Goal: Task Accomplishment & Management: Complete application form

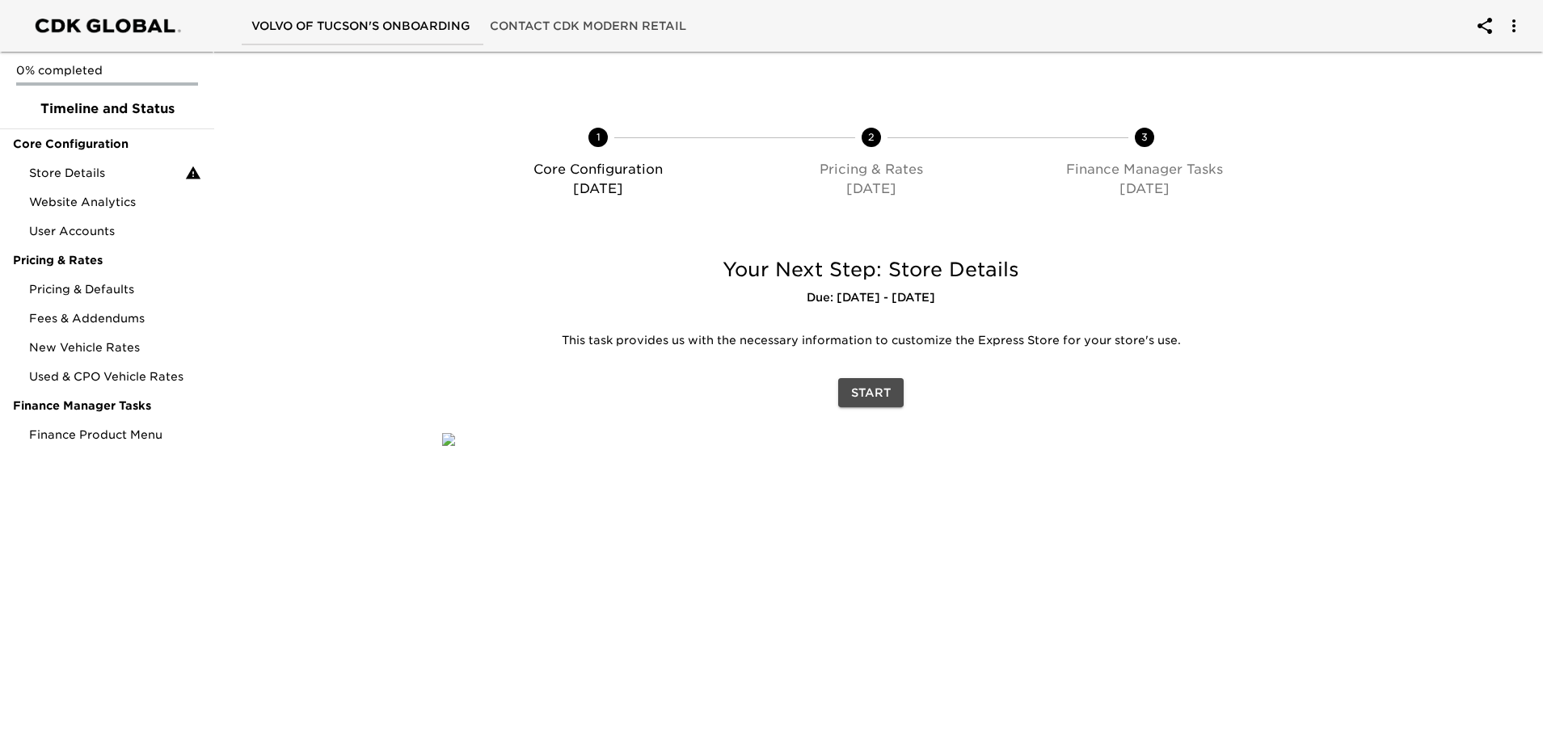
click at [894, 385] on button "Start" at bounding box center [870, 393] width 65 height 30
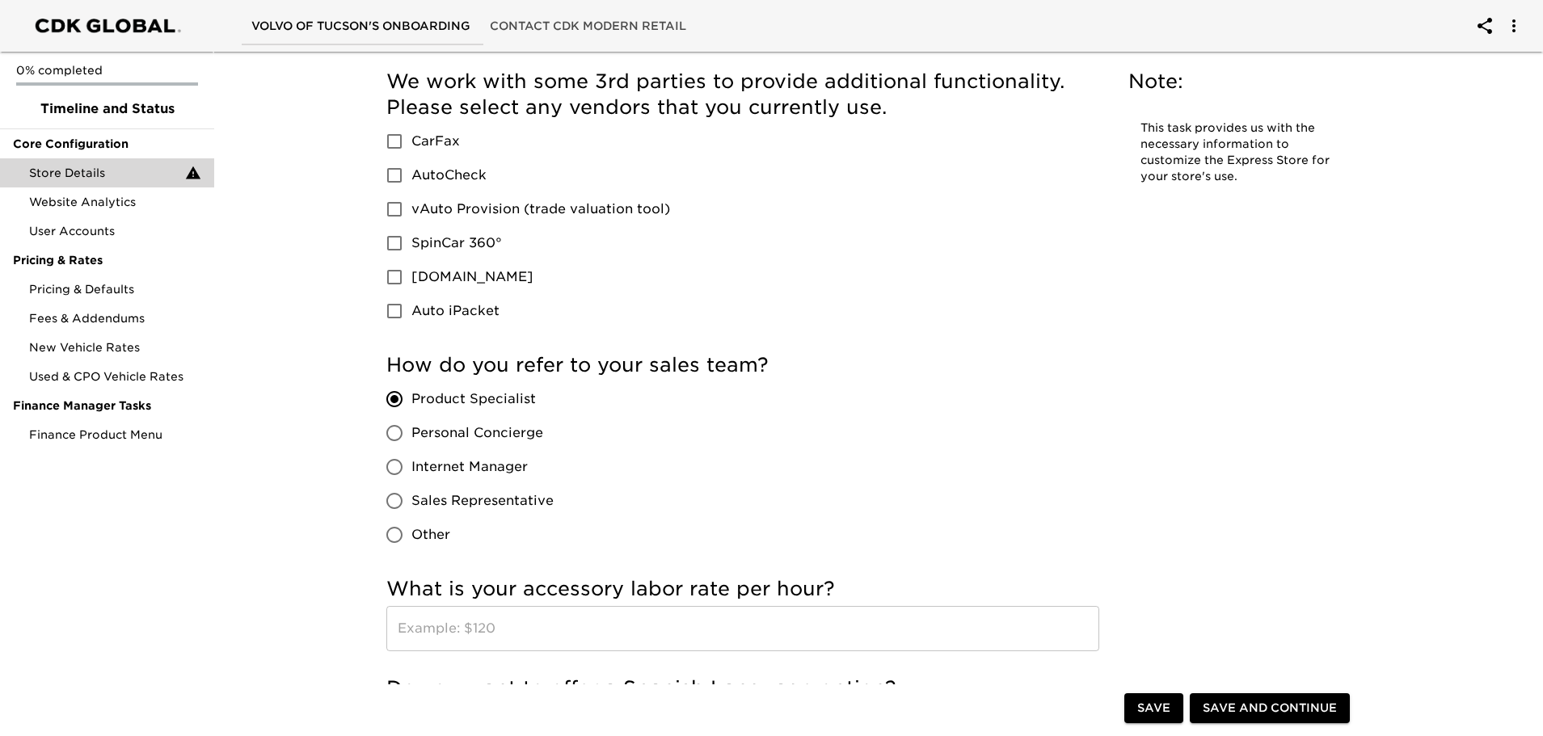
scroll to position [2182, 0]
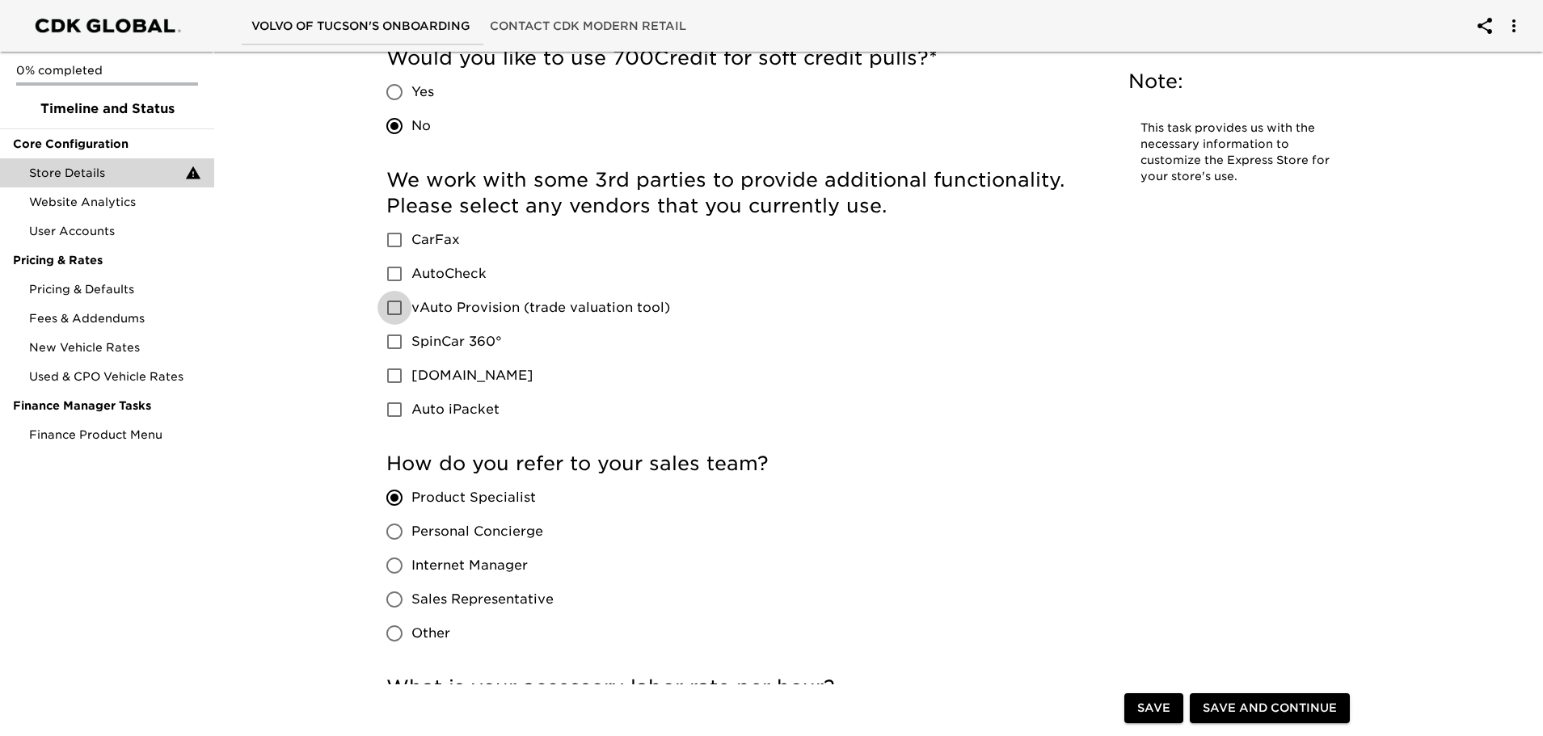
click at [397, 308] on input "vAuto Provision (trade valuation tool)" at bounding box center [394, 308] width 34 height 34
checkbox input "true"
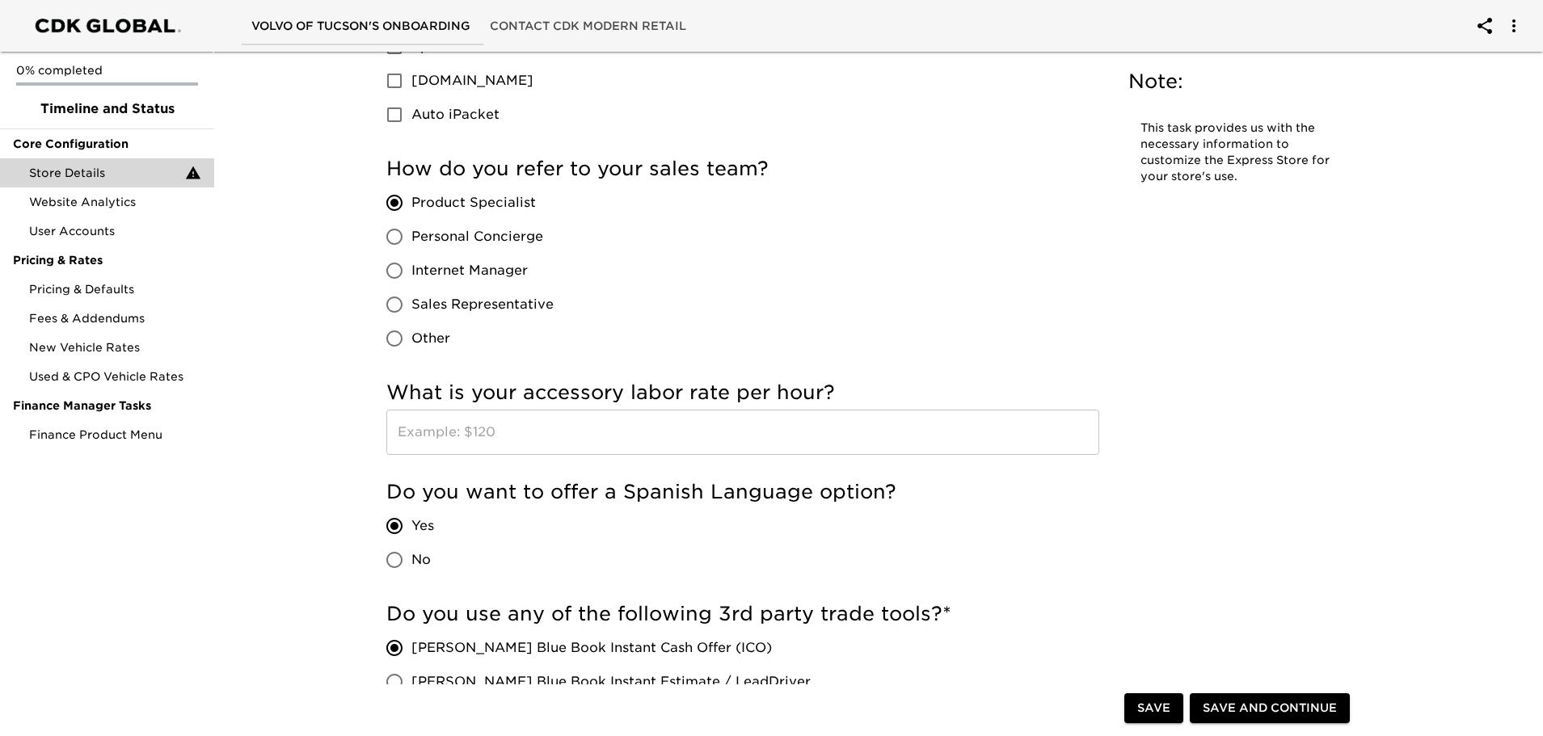
scroll to position [2506, 0]
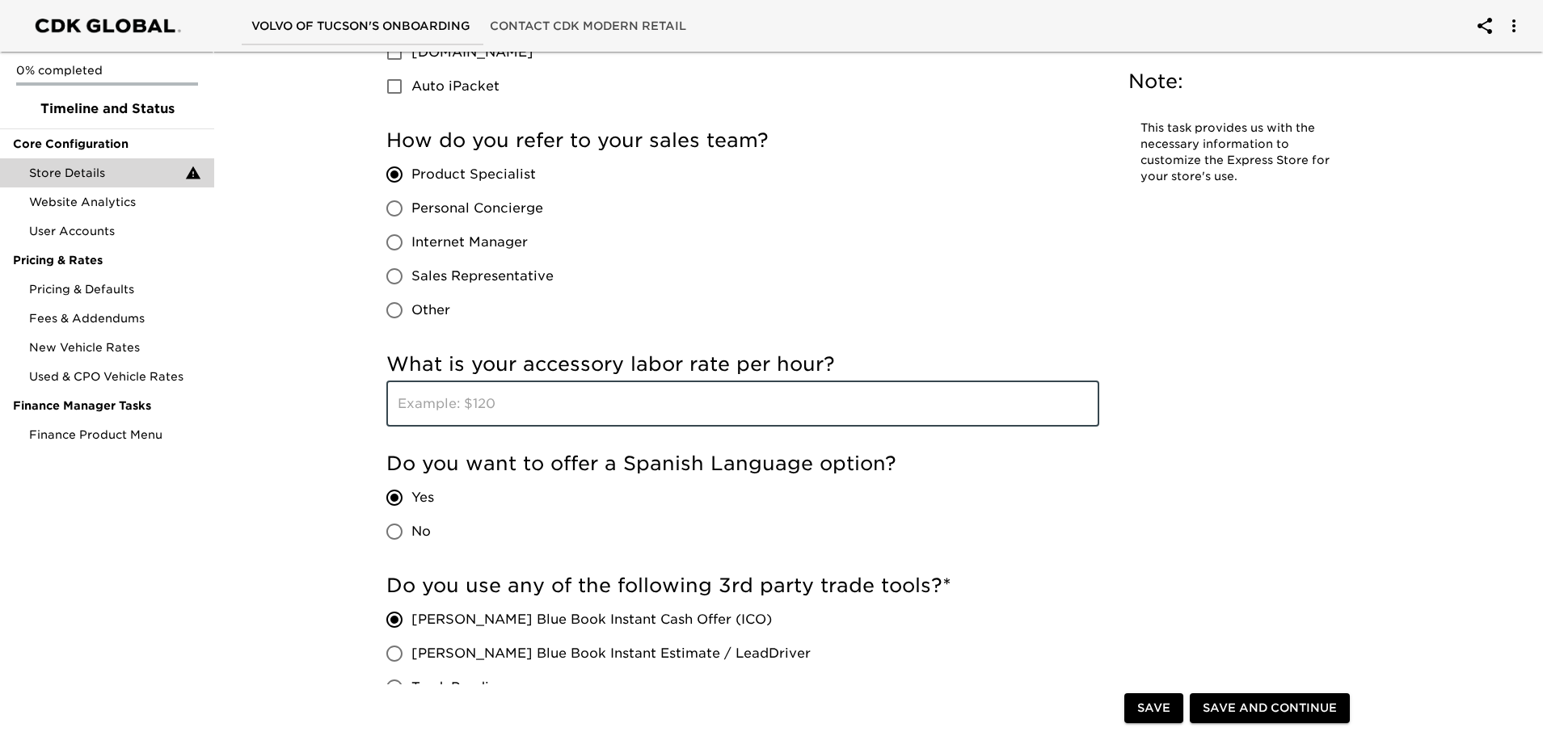
click at [495, 412] on input "text" at bounding box center [742, 404] width 713 height 45
type input "100"
click at [884, 529] on div "Do you want to offer a Spanish Language option? Yes No" at bounding box center [742, 500] width 713 height 98
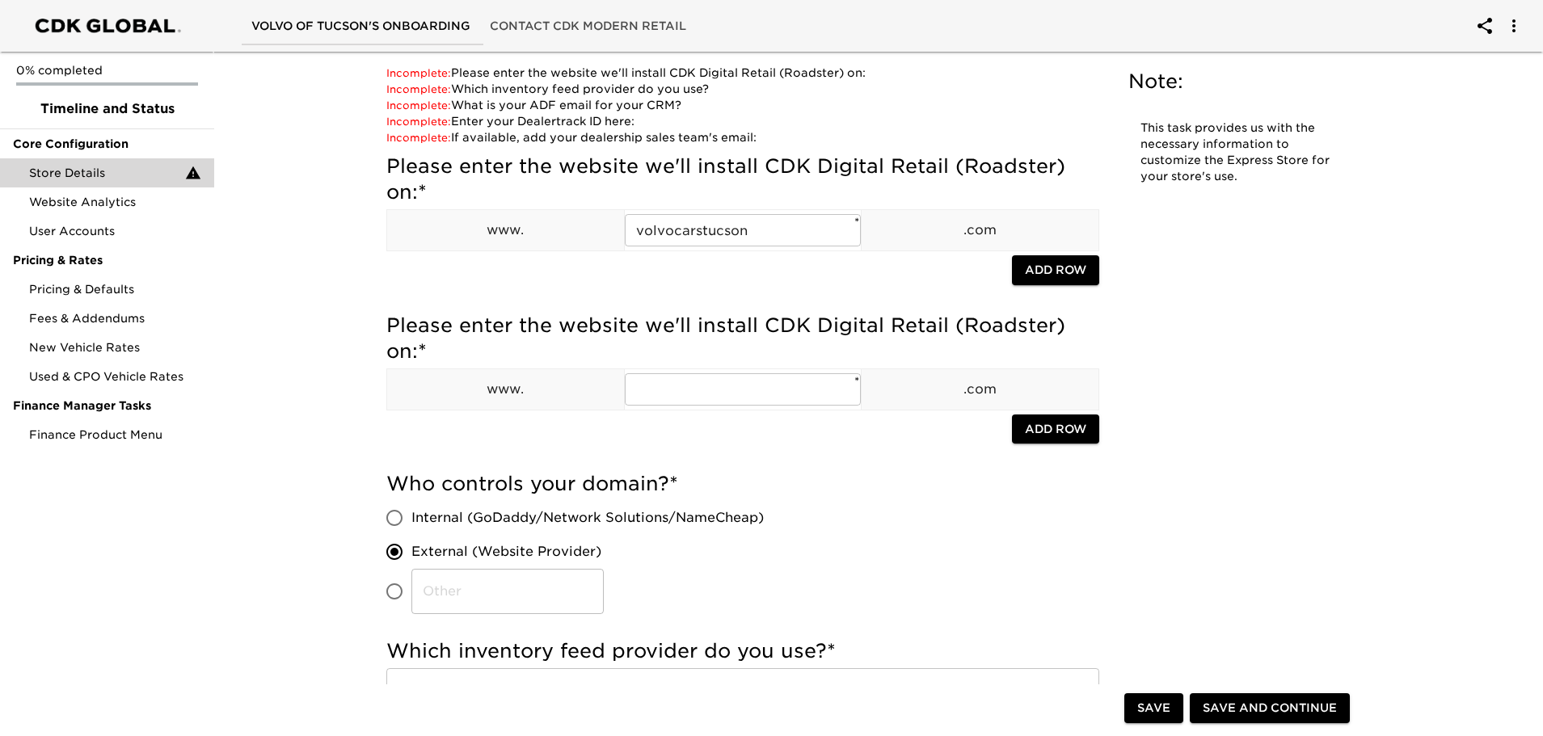
scroll to position [0, 0]
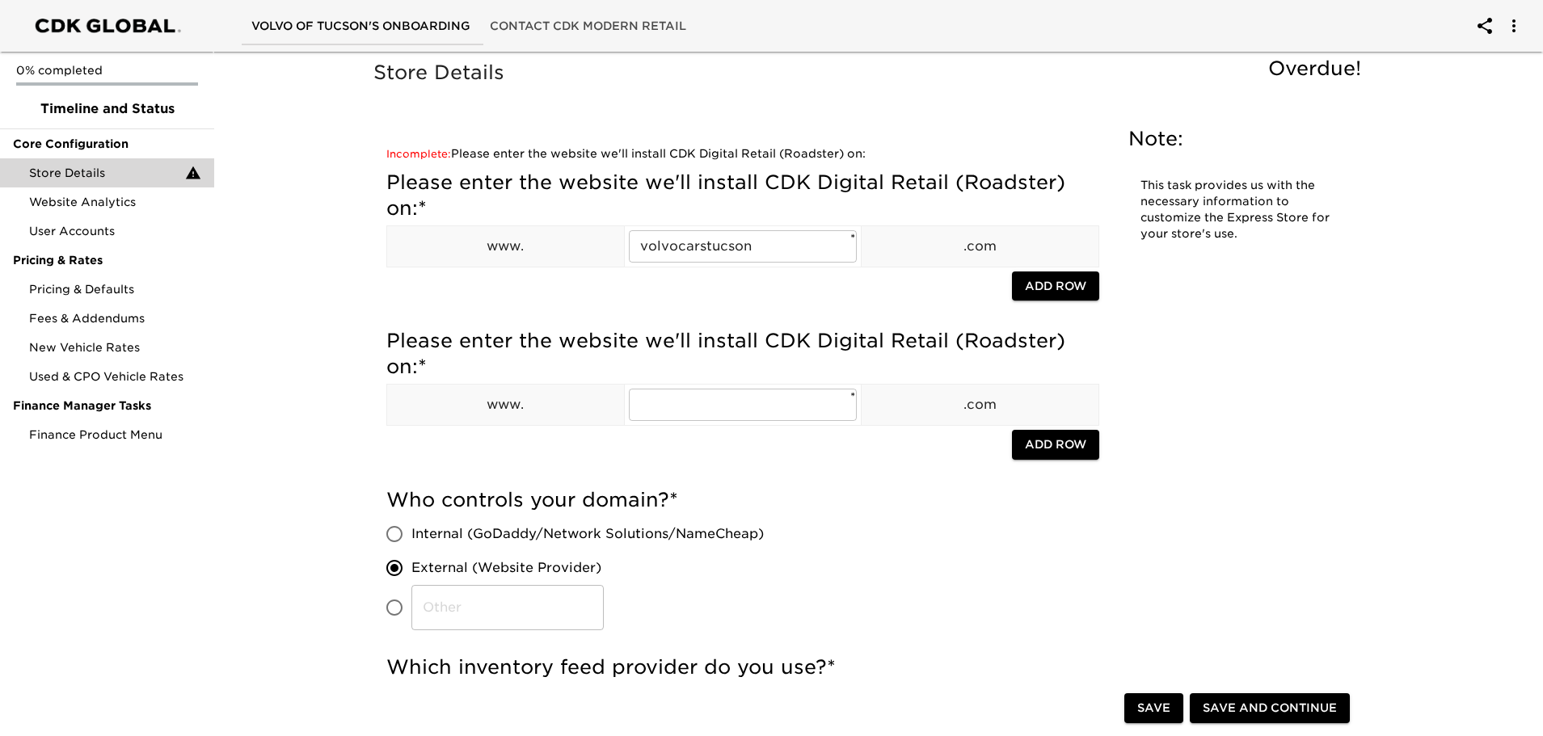
type input "vAuto"
type input "[EMAIL_ADDRESS][DOMAIN_NAME]"
type input "891276"
checkbox input "true"
checkbox input "false"
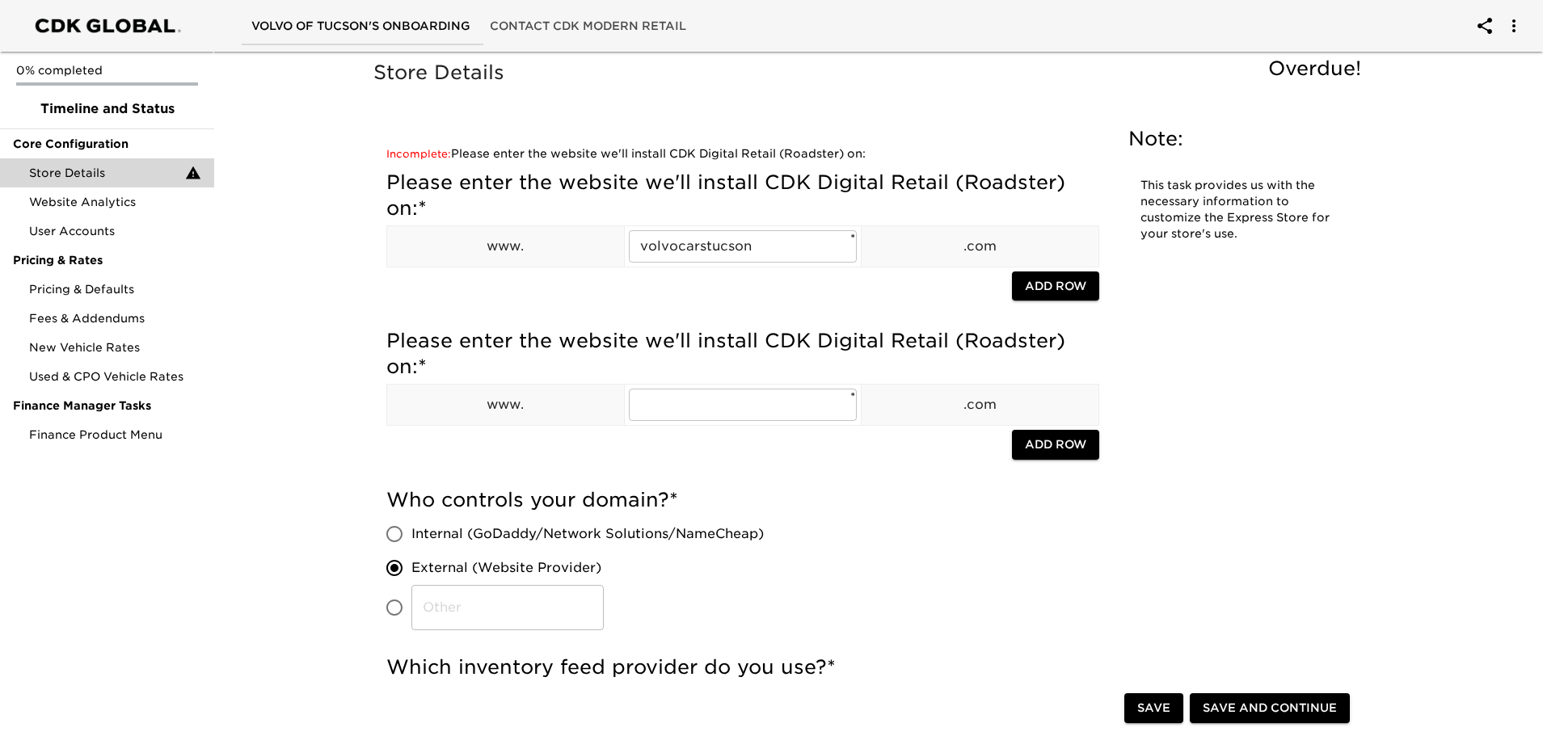
type input "[EMAIL_ADDRESS][DOMAIN_NAME]"
radio input "false"
radio input "true"
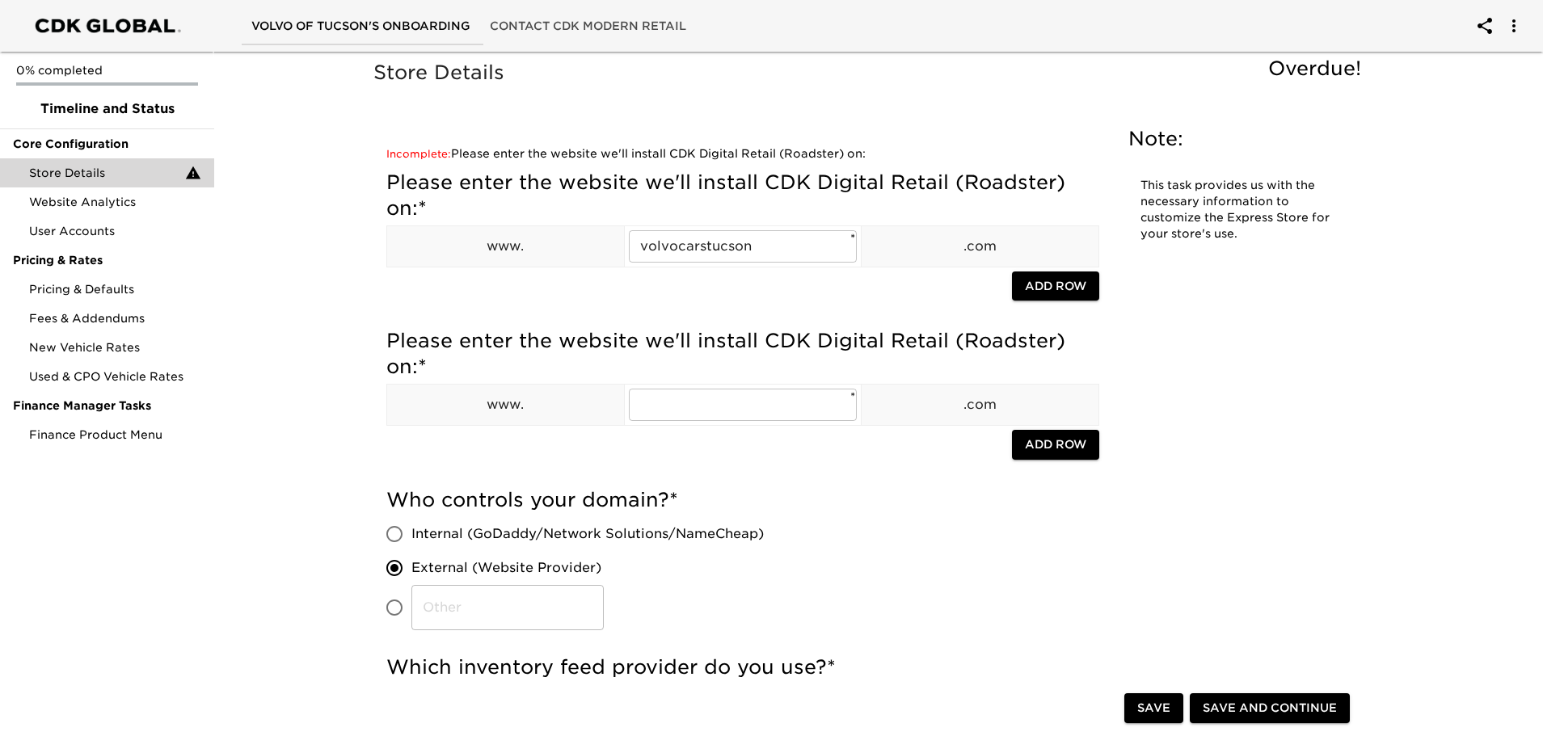
radio input "true"
